Goal: Check status: Check status

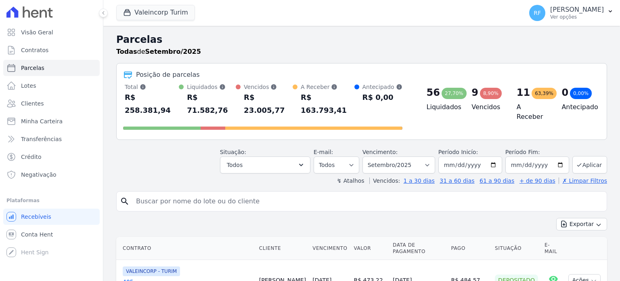
select select
type input "keila"
select select
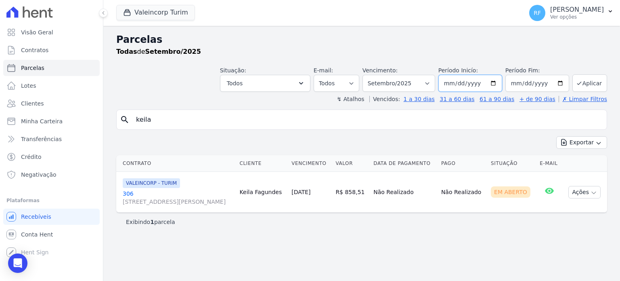
click at [463, 82] on input "2025-09-01" at bounding box center [471, 83] width 64 height 17
type input "[DATE]"
click at [604, 80] on button "Aplicar" at bounding box center [590, 82] width 35 height 17
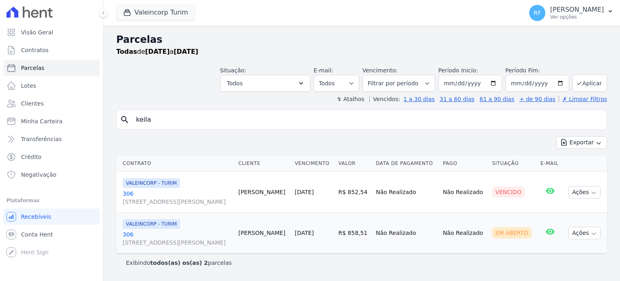
select select
click at [580, 191] on button "Ações" at bounding box center [585, 192] width 32 height 13
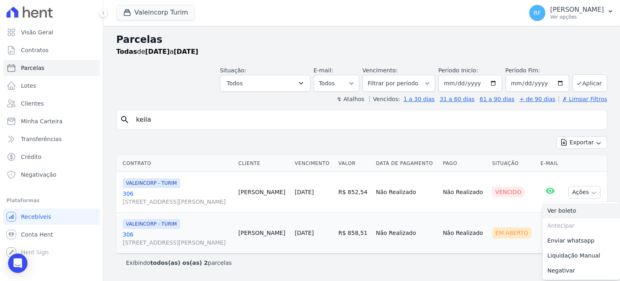
click at [566, 213] on link "Ver boleto" at bounding box center [582, 210] width 78 height 15
